Goal: Information Seeking & Learning: Learn about a topic

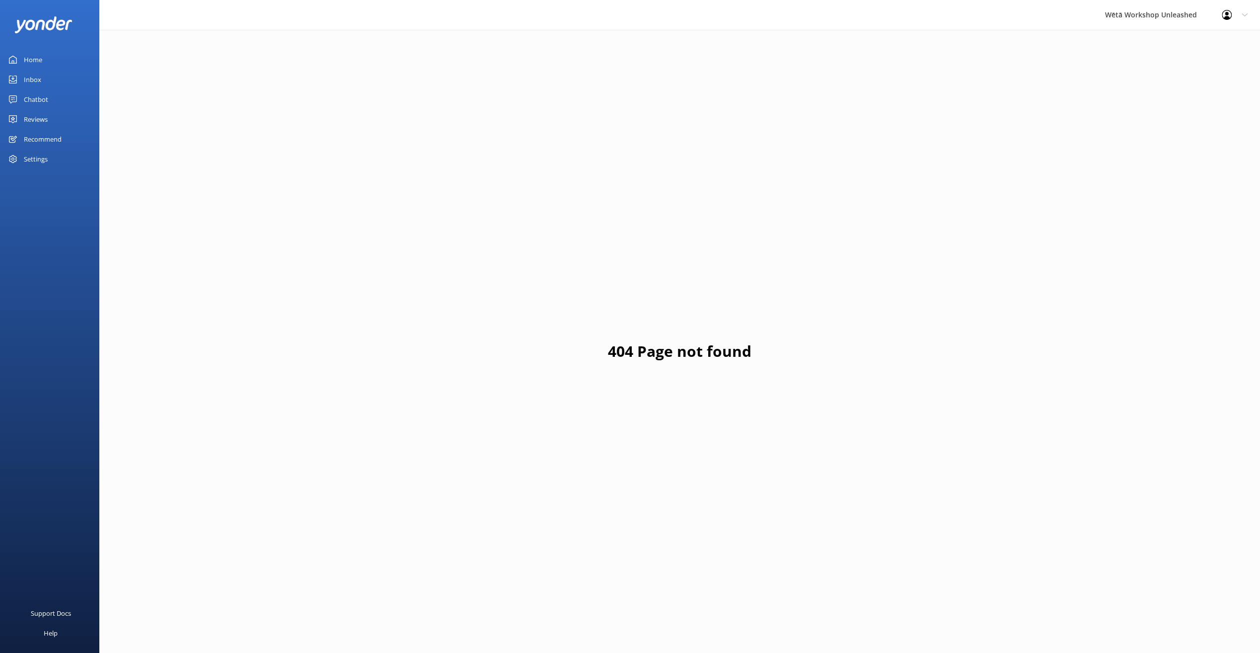
click at [34, 117] on div "Reviews" at bounding box center [36, 119] width 24 height 20
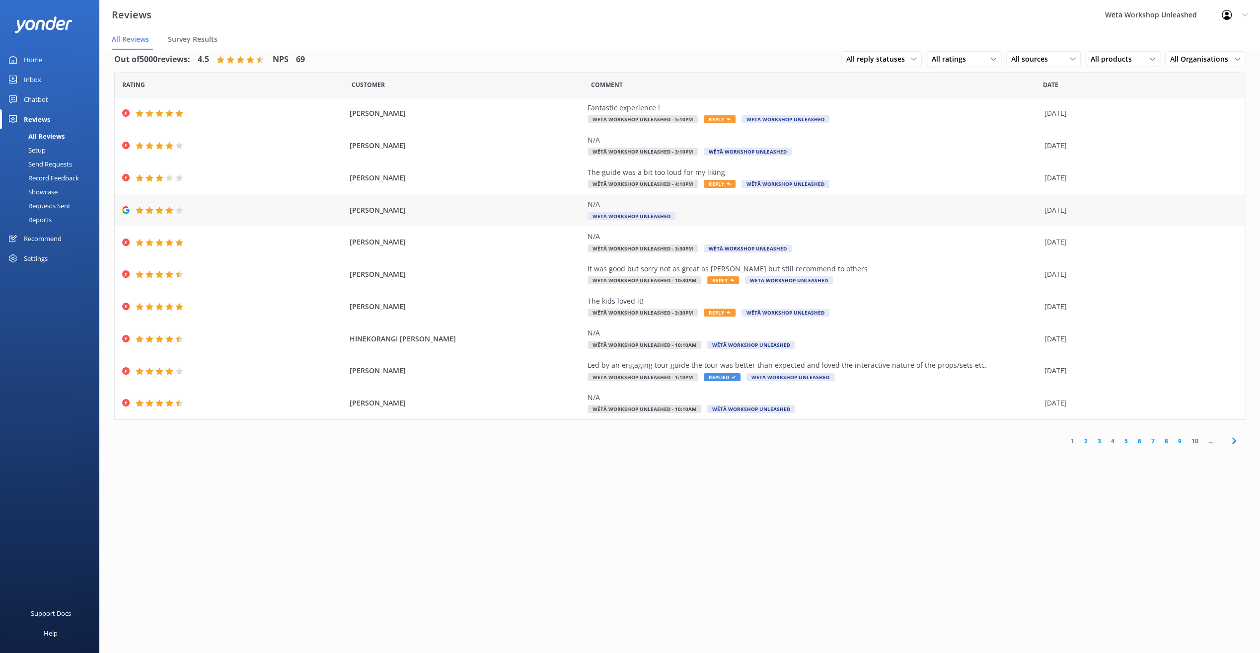
scroll to position [20, 0]
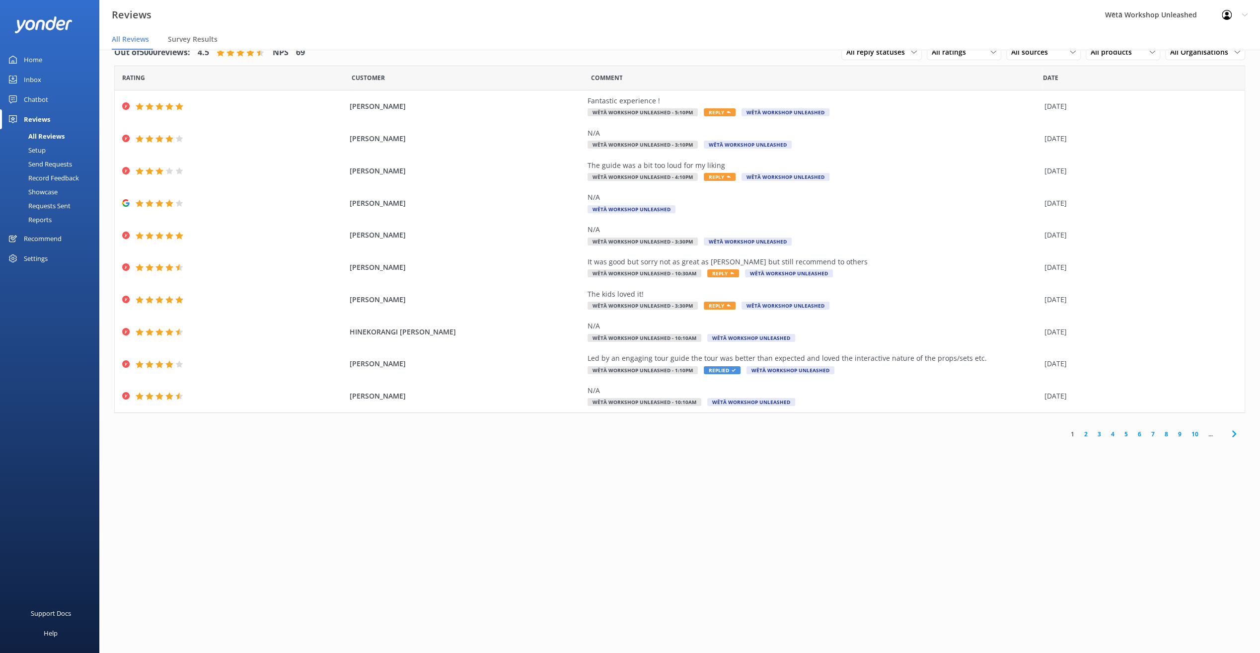
click at [1085, 432] on link "2" at bounding box center [1085, 433] width 13 height 9
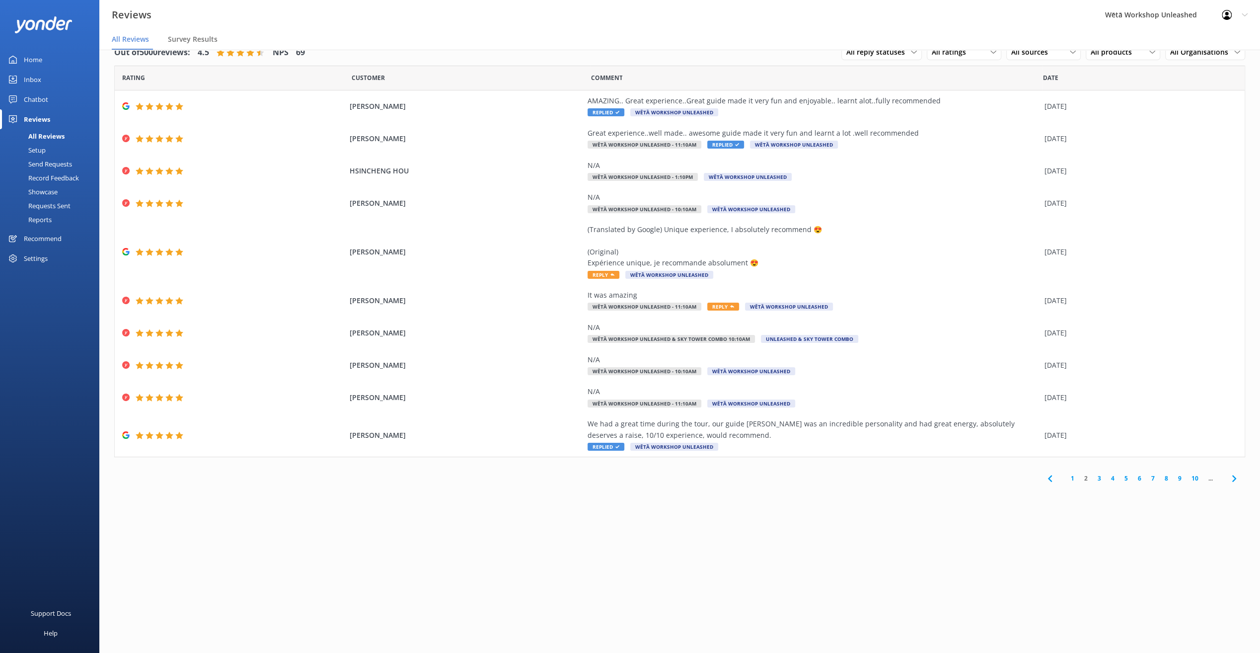
click at [1099, 477] on link "3" at bounding box center [1099, 477] width 13 height 9
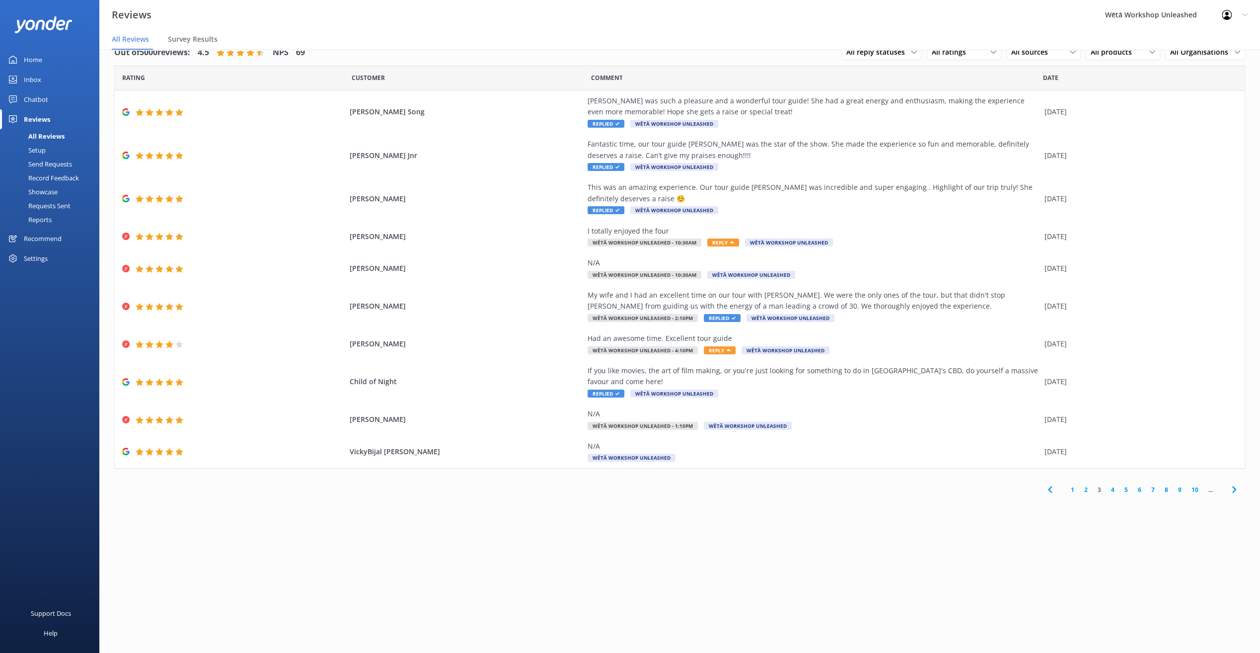
click at [1115, 490] on link "4" at bounding box center [1112, 489] width 13 height 9
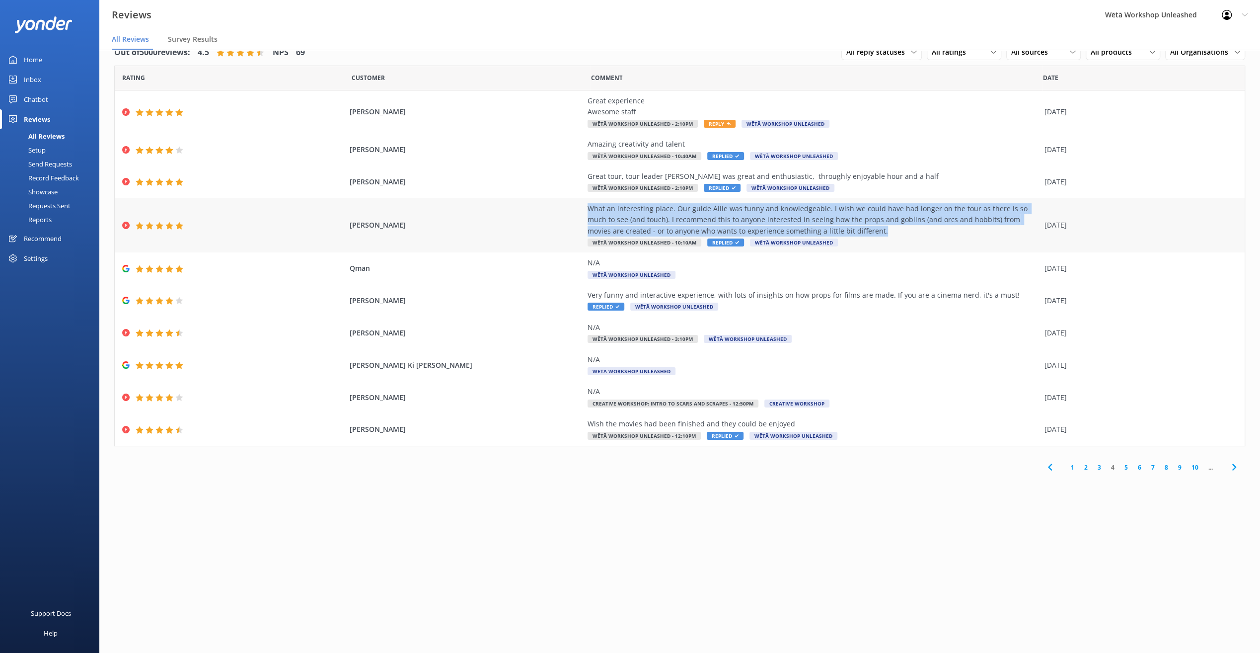
drag, startPoint x: 882, startPoint y: 230, endPoint x: 579, endPoint y: 205, distance: 303.6
click at [579, 205] on div "[PERSON_NAME] What an interesting place. Our guide Allie was funny and knowledg…" at bounding box center [680, 225] width 1130 height 55
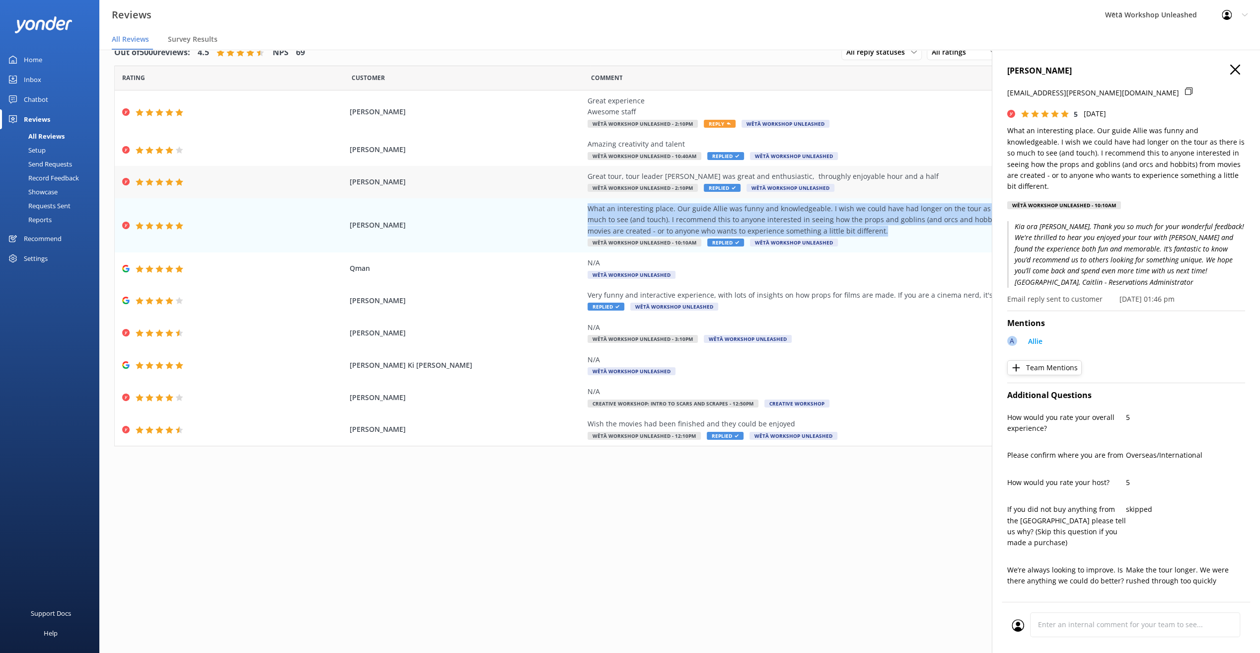
copy div "What an interesting place. Our guide Allie was funny and knowledgeable. I wish …"
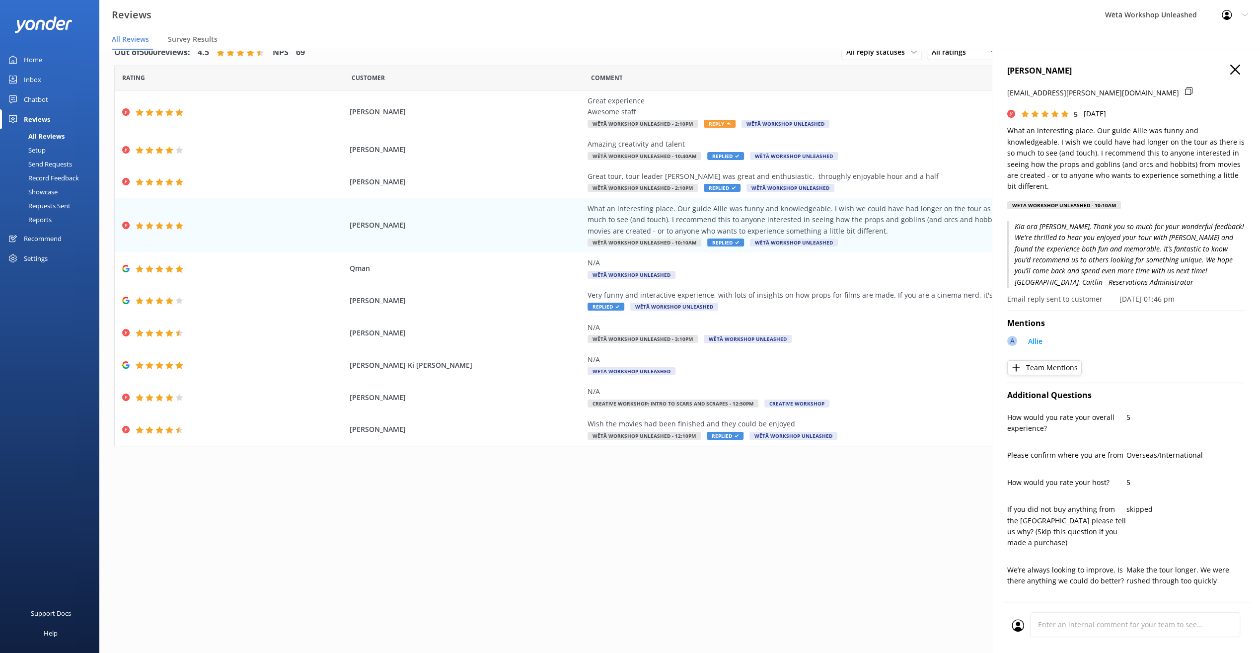
click at [682, 21] on div "Reviews Wētā Workshop Unleashed Profile Settings Logout" at bounding box center [630, 15] width 1260 height 30
